Goal: Task Accomplishment & Management: Use online tool/utility

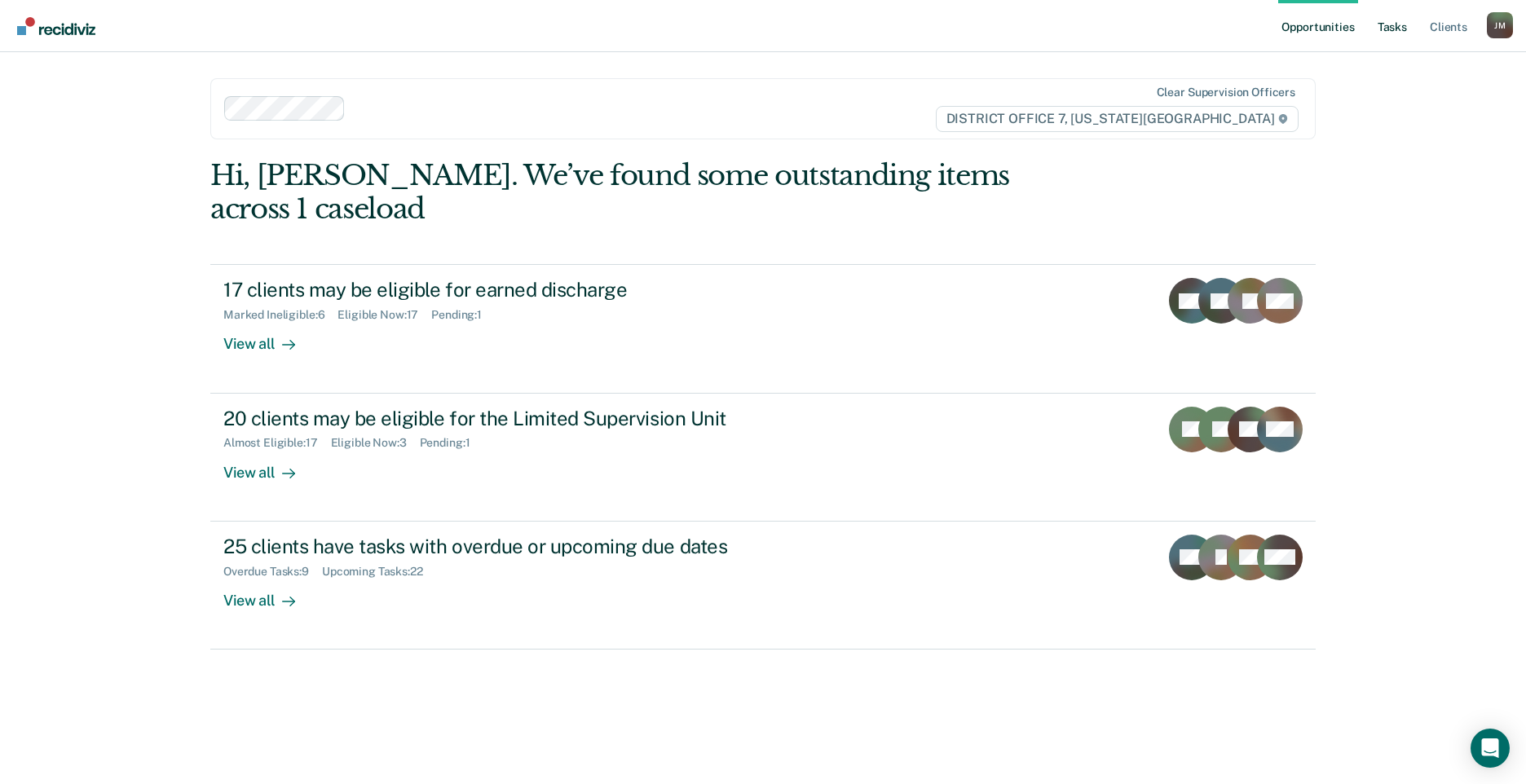
click at [1391, 28] on link "Tasks" at bounding box center [1392, 26] width 36 height 52
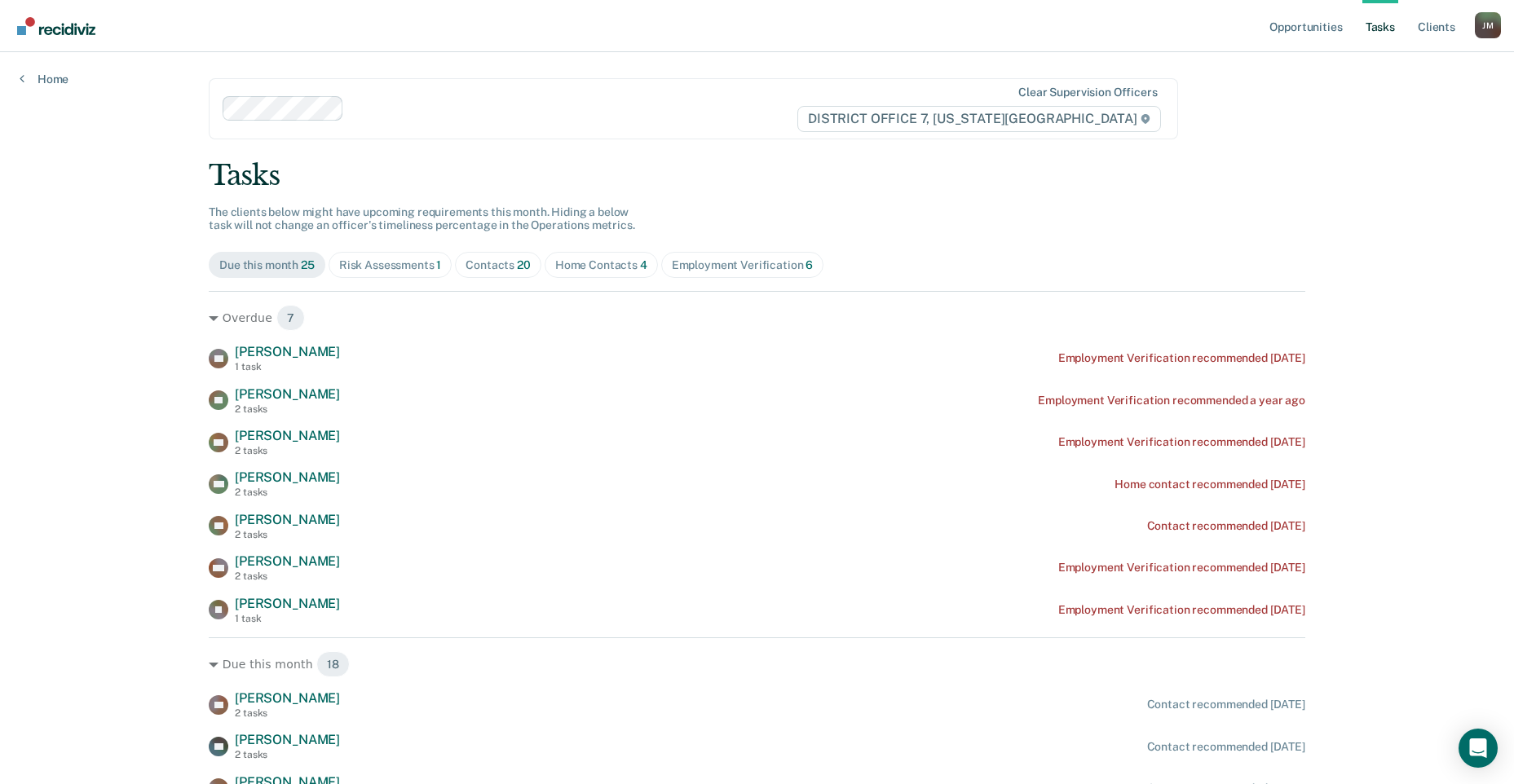
click at [582, 269] on div "Home Contacts 4" at bounding box center [601, 265] width 92 height 14
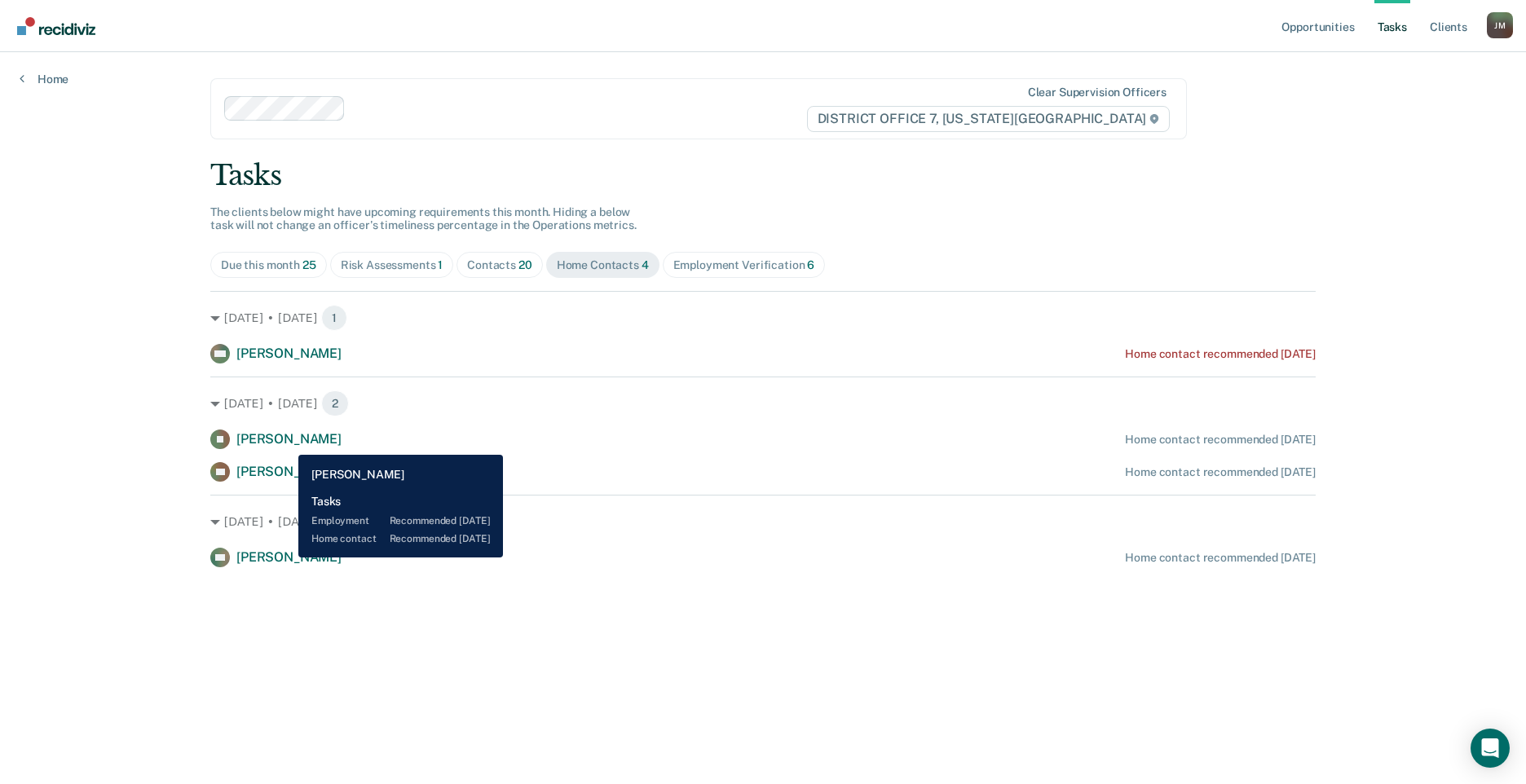
click at [286, 443] on span "[PERSON_NAME]" at bounding box center [289, 438] width 105 height 16
